Goal: Task Accomplishment & Management: Manage account settings

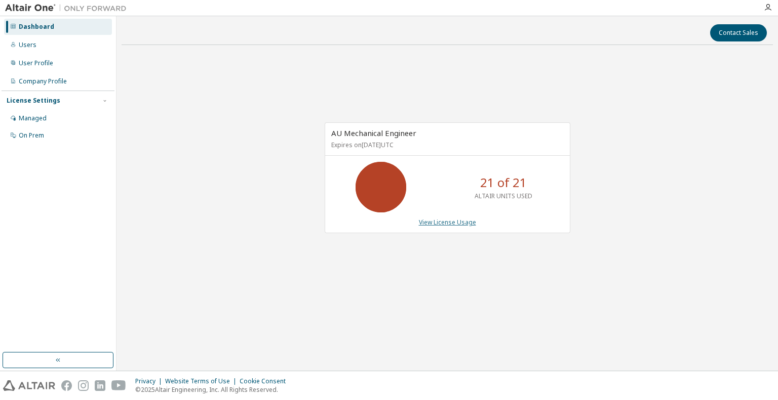
click at [449, 224] on link "View License Usage" at bounding box center [447, 222] width 57 height 9
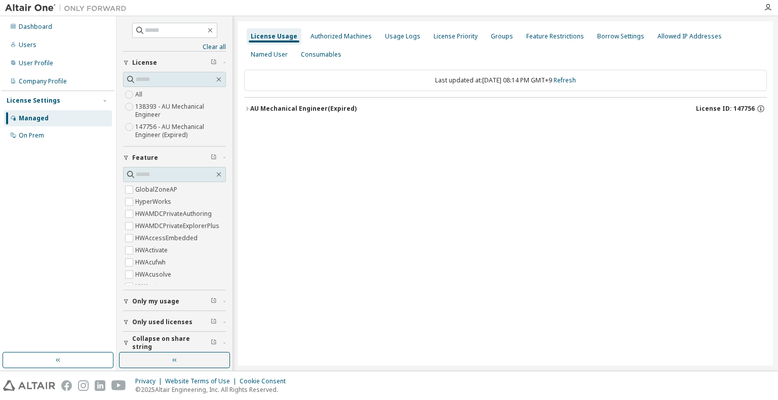
click at [262, 113] on div "AU Mechanical Engineer (Expired) License ID: 147756" at bounding box center [508, 108] width 516 height 9
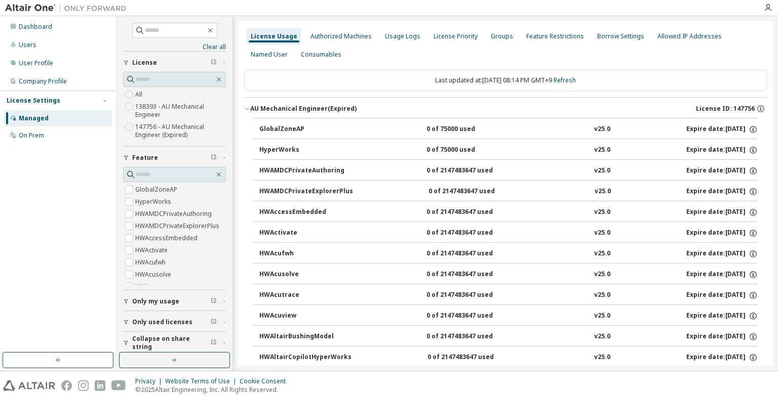
click at [265, 131] on div "GlobalZoneAP" at bounding box center [304, 129] width 91 height 9
click at [247, 109] on icon "button" at bounding box center [247, 109] width 6 height 6
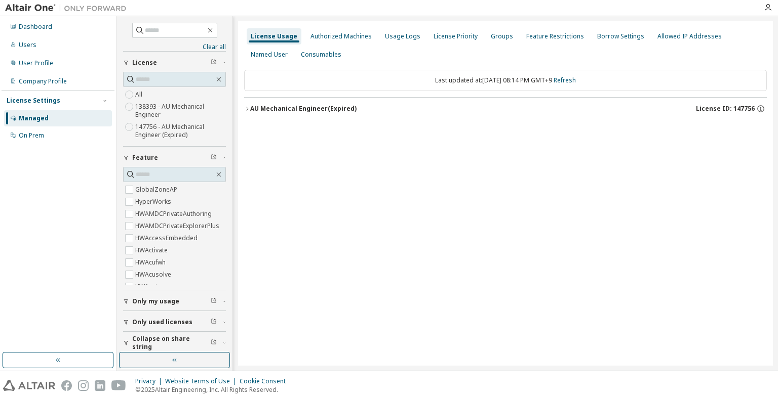
click at [269, 112] on div "AU Mechanical Engineer (Expired)" at bounding box center [303, 109] width 106 height 8
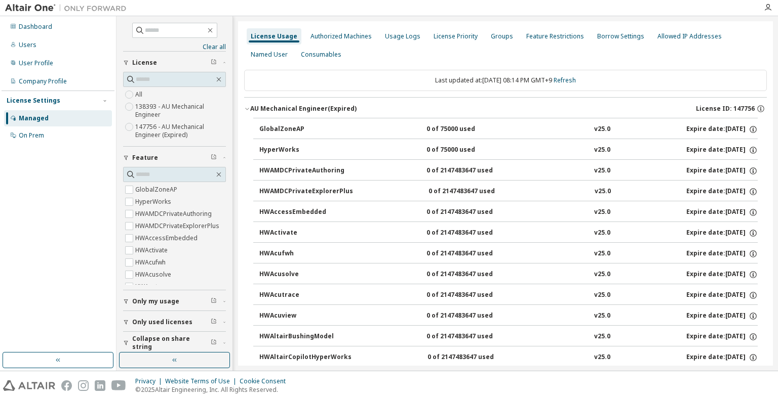
click at [283, 129] on div "GlobalZoneAP" at bounding box center [304, 129] width 91 height 9
click at [27, 26] on div "Dashboard" at bounding box center [35, 27] width 33 height 8
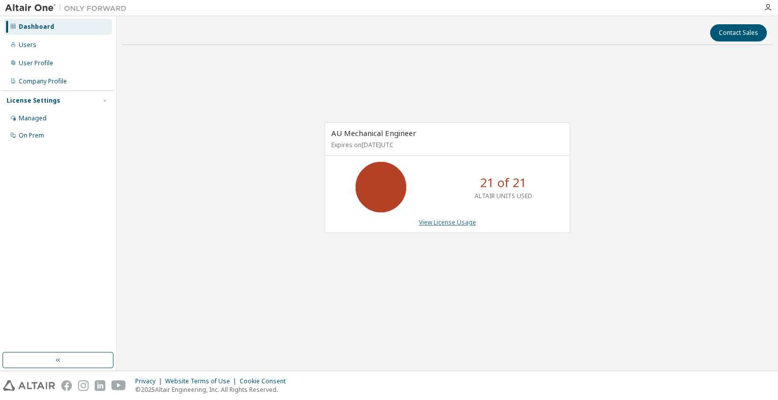
click at [446, 223] on link "View License Usage" at bounding box center [447, 222] width 57 height 9
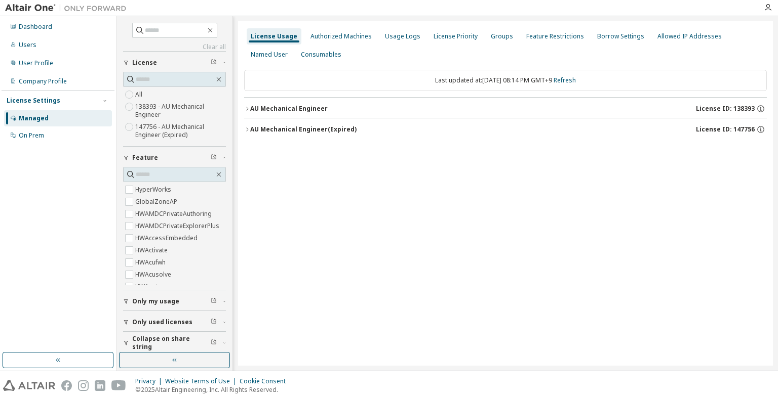
click at [324, 105] on div "AU Mechanical Engineer License ID: 138393" at bounding box center [508, 108] width 516 height 9
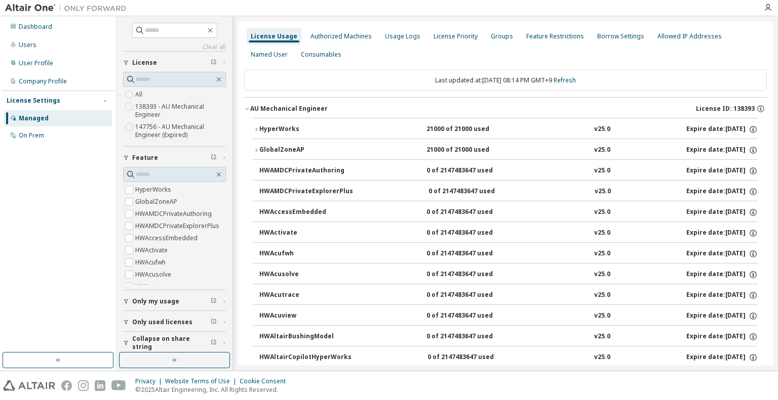
click at [296, 129] on div "HyperWorks" at bounding box center [304, 129] width 91 height 9
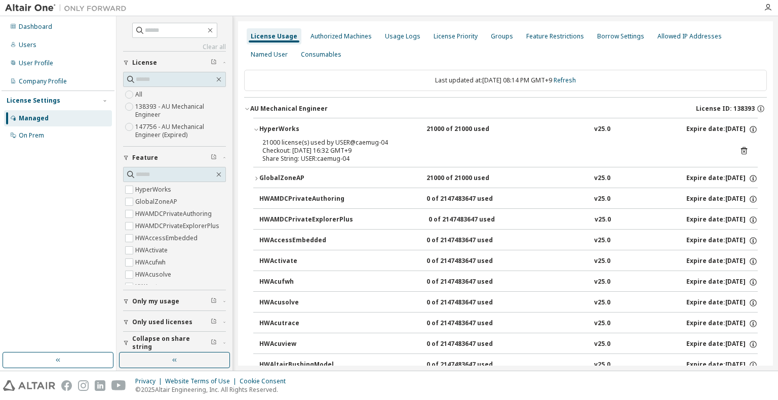
click at [742, 152] on icon at bounding box center [743, 151] width 3 height 3
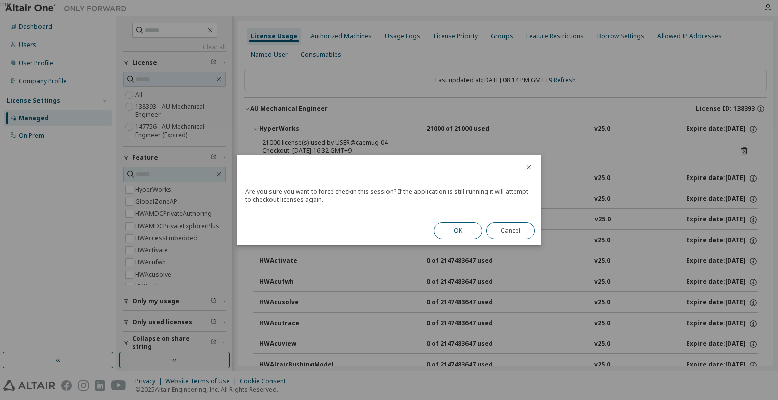
click at [461, 230] on button "OK" at bounding box center [457, 230] width 49 height 17
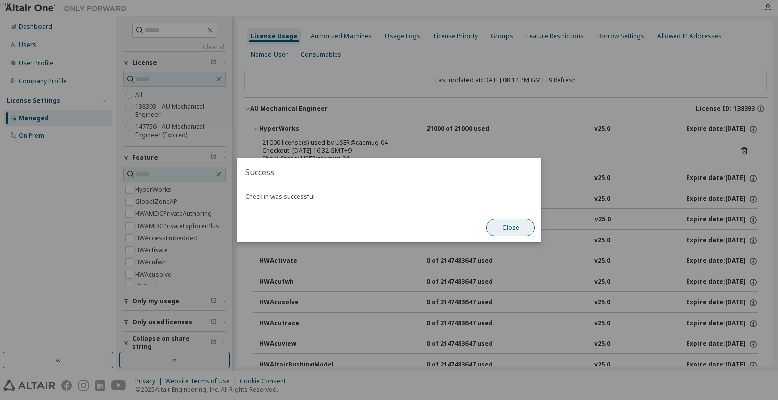
click at [519, 228] on button "Close" at bounding box center [510, 227] width 49 height 17
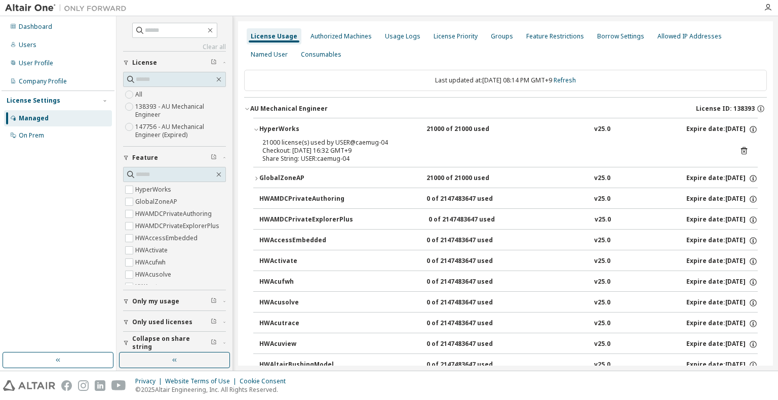
click at [294, 178] on div "GlobalZoneAP" at bounding box center [304, 178] width 91 height 9
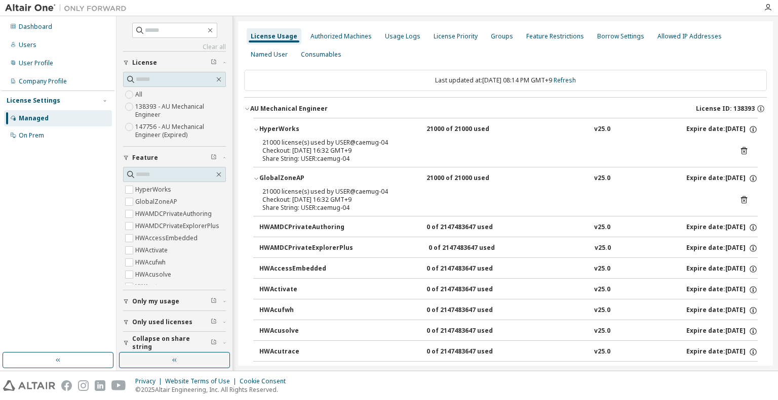
click at [739, 201] on icon at bounding box center [743, 199] width 9 height 9
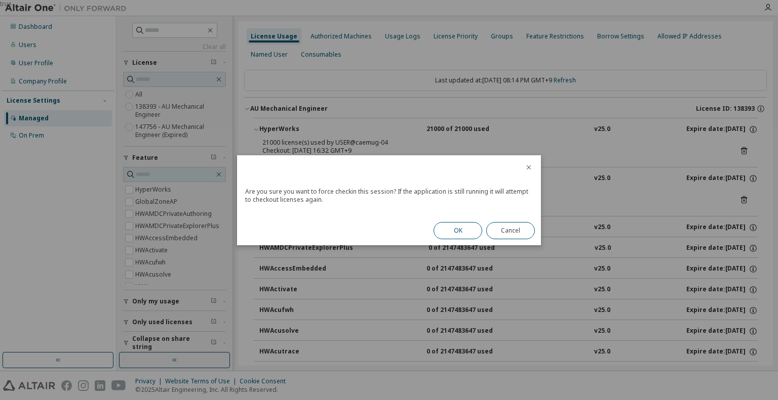
click at [449, 232] on button "OK" at bounding box center [457, 230] width 49 height 17
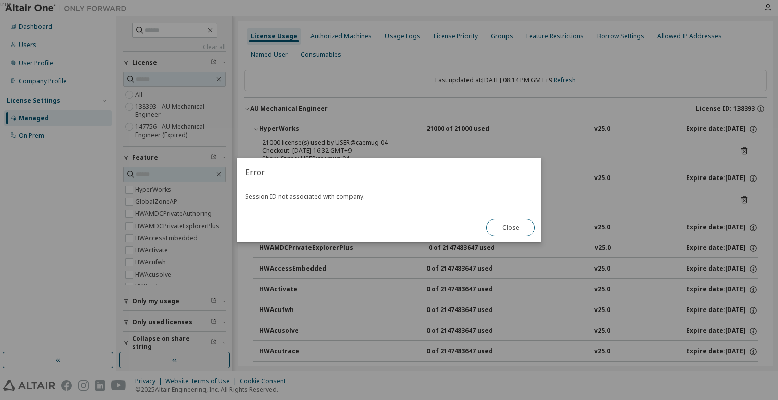
drag, startPoint x: 519, startPoint y: 228, endPoint x: 412, endPoint y: 190, distance: 114.5
click at [519, 228] on button "Close" at bounding box center [510, 227] width 49 height 17
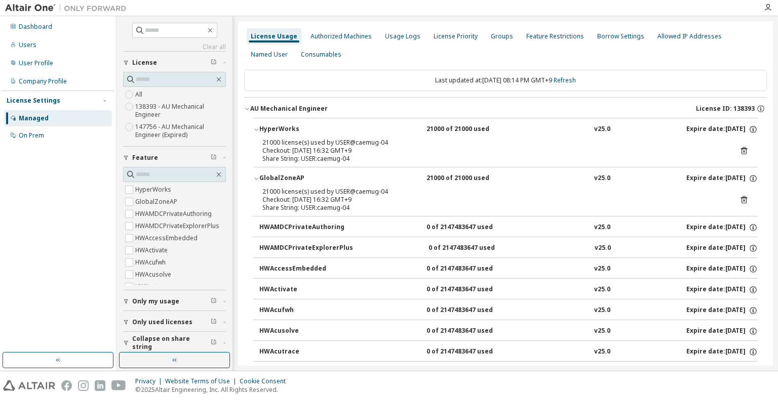
click at [247, 105] on button "AU Mechanical Engineer License ID: 138393" at bounding box center [505, 109] width 523 height 22
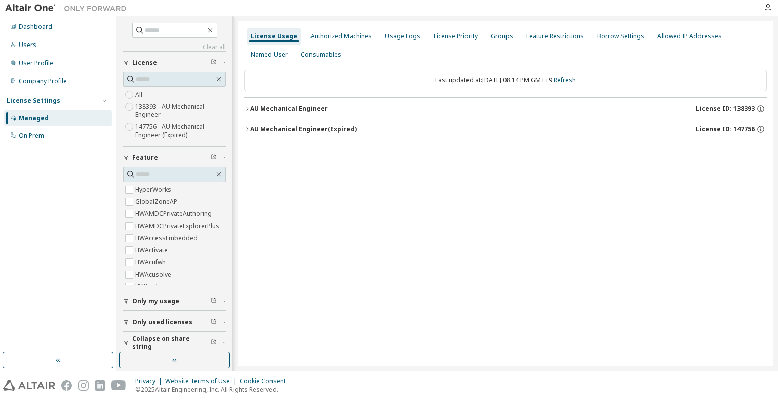
click at [258, 134] on button "AU Mechanical Engineer (Expired) License ID: 147756" at bounding box center [505, 129] width 523 height 22
click at [292, 131] on div "AU Mechanical Engineer (Expired)" at bounding box center [303, 130] width 106 height 8
click at [293, 132] on div "AU Mechanical Engineer (Expired)" at bounding box center [303, 130] width 106 height 8
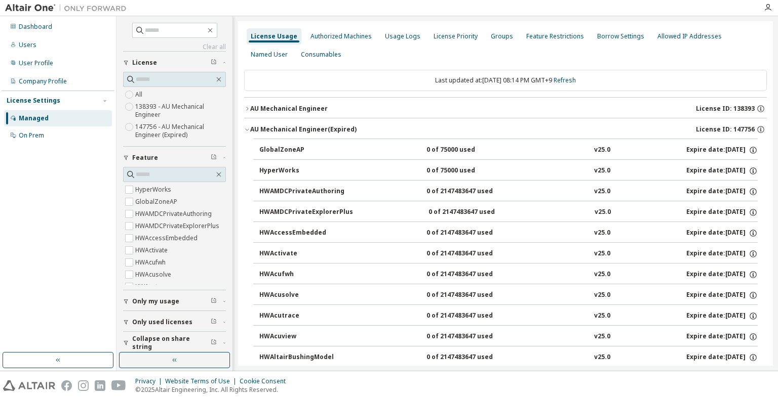
click at [274, 151] on div "GlobalZoneAP" at bounding box center [304, 150] width 91 height 9
click at [41, 26] on div "Dashboard" at bounding box center [35, 27] width 33 height 8
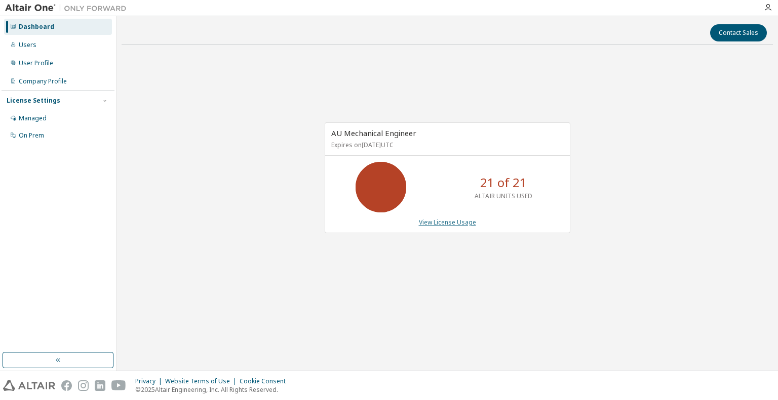
click at [448, 224] on link "View License Usage" at bounding box center [447, 222] width 57 height 9
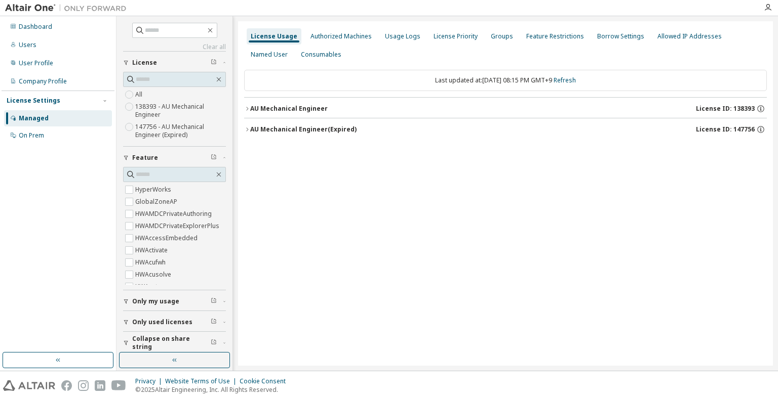
click at [311, 108] on div "AU Mechanical Engineer" at bounding box center [288, 109] width 77 height 8
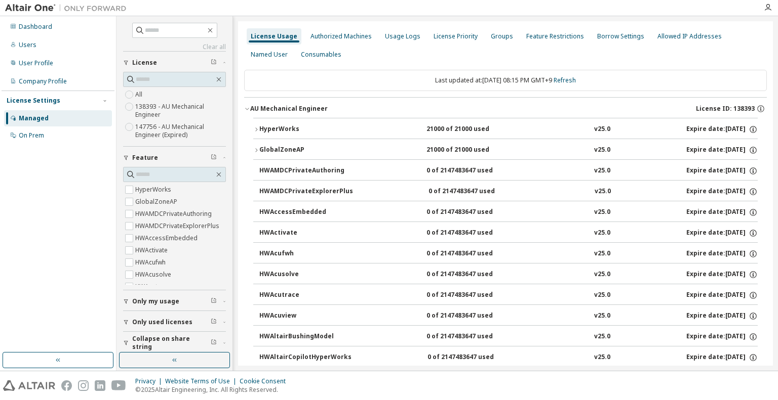
click at [287, 129] on div "HyperWorks" at bounding box center [304, 129] width 91 height 9
